Goal: Task Accomplishment & Management: Use online tool/utility

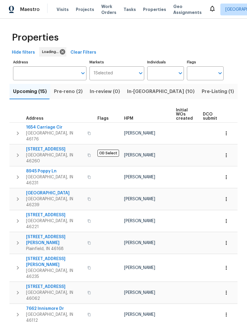
click at [167, 70] on input "Individuals" at bounding box center [161, 73] width 28 height 14
click at [169, 72] on input "Individuals" at bounding box center [161, 73] width 28 height 14
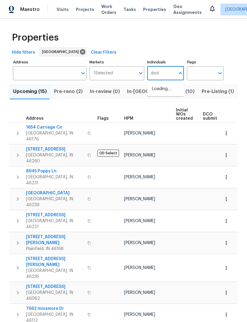
type input "[PERSON_NAME]"
click at [173, 92] on li "[PERSON_NAME]" at bounding box center [165, 92] width 27 height 12
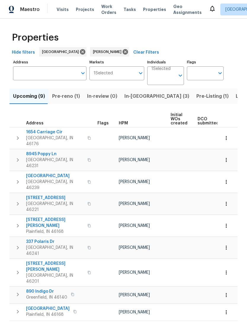
click at [235, 95] on span "Listed (19)" at bounding box center [247, 96] width 25 height 8
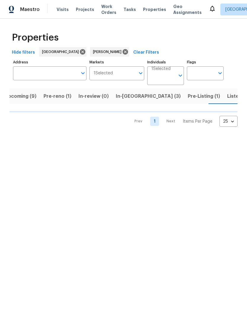
scroll to position [0, 9]
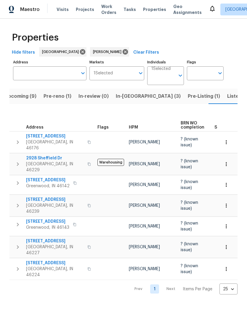
click at [38, 266] on span "[GEOGRAPHIC_DATA], IN 46224" at bounding box center [55, 272] width 58 height 12
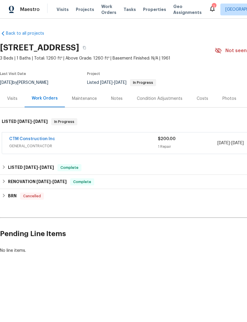
click at [18, 137] on link "CTM Construction Inc" at bounding box center [32, 139] width 46 height 4
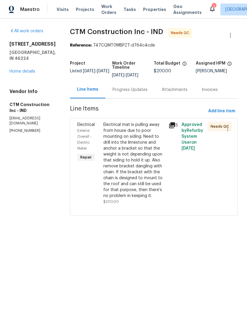
click at [146, 172] on div "Electrical mat is pulling away from house due to poor mounting on siding. Need …" at bounding box center [134, 160] width 62 height 77
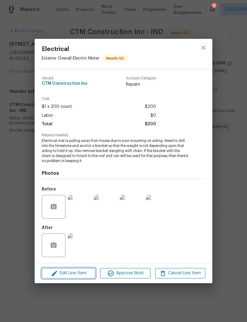
click at [57, 274] on icon "button" at bounding box center [54, 272] width 7 height 7
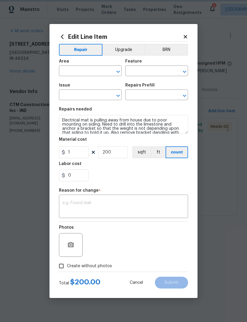
type input "Exterior Overall"
type input "Electric Meter"
type input "Electrical"
type input "Add a Task $1.00"
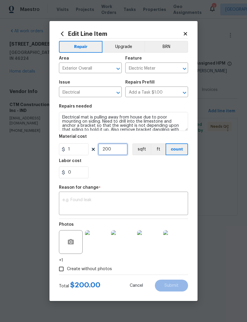
click at [110, 151] on input "200" at bounding box center [113, 149] width 30 height 12
click at [66, 194] on div "x ​" at bounding box center [123, 204] width 129 height 22
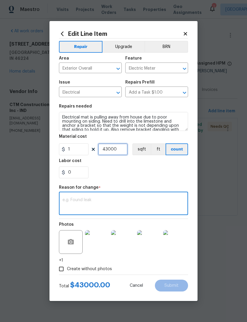
click at [120, 148] on input "43000" at bounding box center [113, 149] width 30 height 12
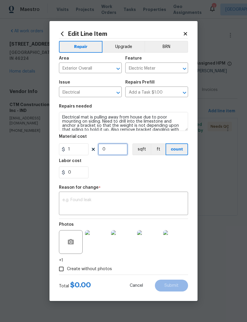
type input "1"
click at [72, 151] on input "1" at bounding box center [74, 149] width 30 height 12
click at [65, 195] on div "x ​" at bounding box center [123, 204] width 129 height 22
type input "430"
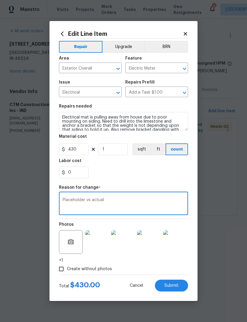
type textarea "Placeholder vs actual"
click at [173, 172] on div "0" at bounding box center [123, 172] width 129 height 12
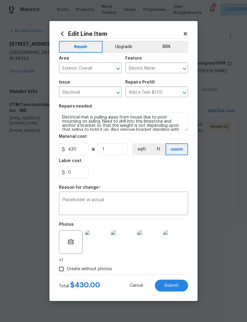
click at [178, 286] on span "Submit" at bounding box center [171, 285] width 14 height 4
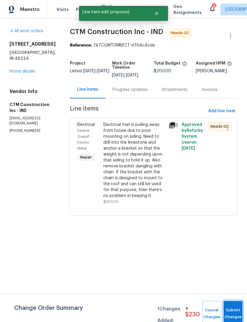
click at [234, 308] on button "Submit Changes" at bounding box center [232, 313] width 19 height 25
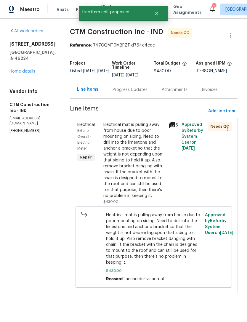
click at [148, 165] on div "Electrical mat is pulling away from house due to poor mounting on siding. Need …" at bounding box center [134, 160] width 62 height 77
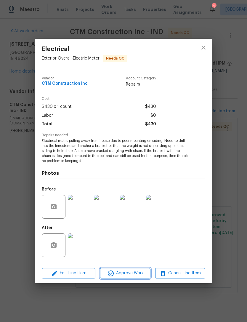
click at [143, 268] on button "Approve Work" at bounding box center [125, 273] width 50 height 10
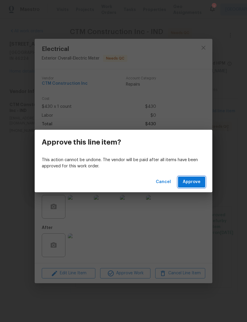
click at [198, 181] on span "Approve" at bounding box center [192, 181] width 18 height 7
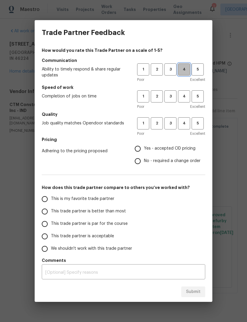
click at [186, 66] on button "4" at bounding box center [184, 69] width 12 height 12
click at [172, 95] on span "3" at bounding box center [170, 96] width 11 height 7
click at [186, 120] on span "4" at bounding box center [183, 123] width 11 height 7
click at [136, 162] on input "No - required a change order" at bounding box center [137, 161] width 12 height 12
radio input "true"
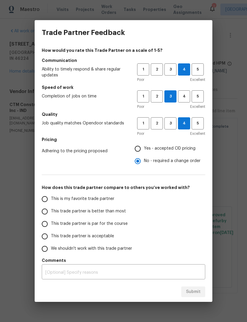
click at [49, 211] on input "This trade partner is better than most" at bounding box center [44, 211] width 12 height 12
click at [198, 291] on span "Submit" at bounding box center [193, 291] width 14 height 7
radio input "true"
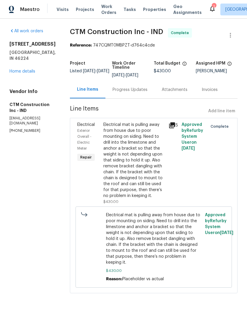
click at [210, 7] on icon at bounding box center [212, 9] width 5 height 6
